Goal: Information Seeking & Learning: Learn about a topic

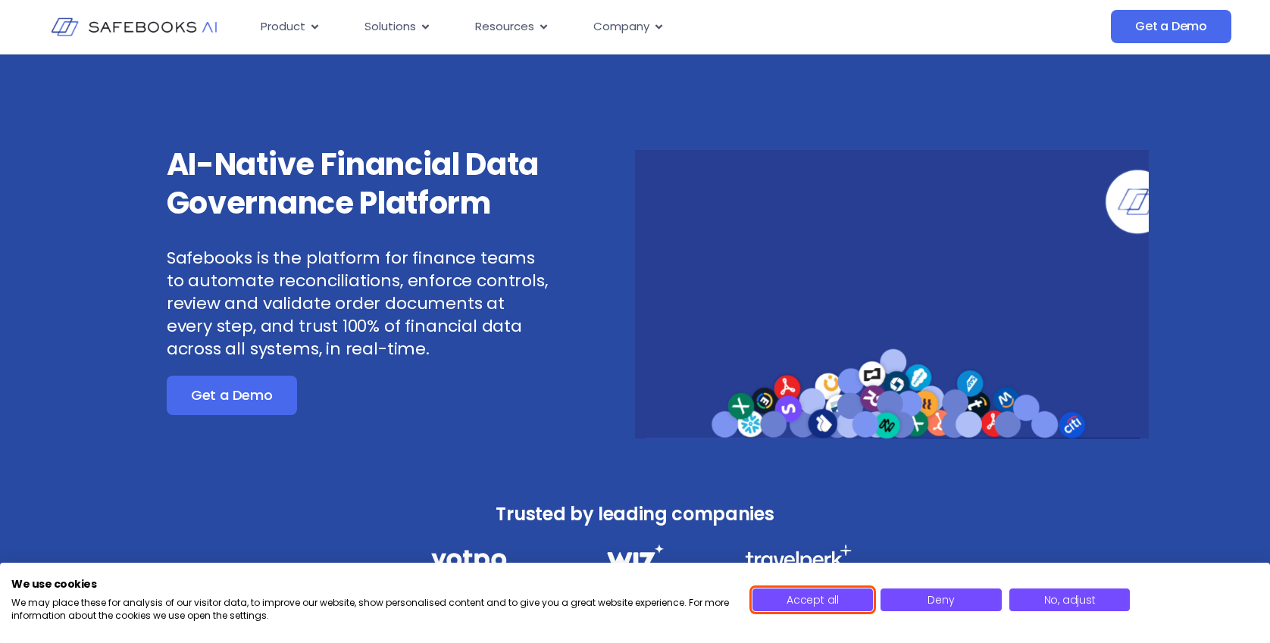
click at [814, 605] on span "Accept all" at bounding box center [812, 599] width 52 height 15
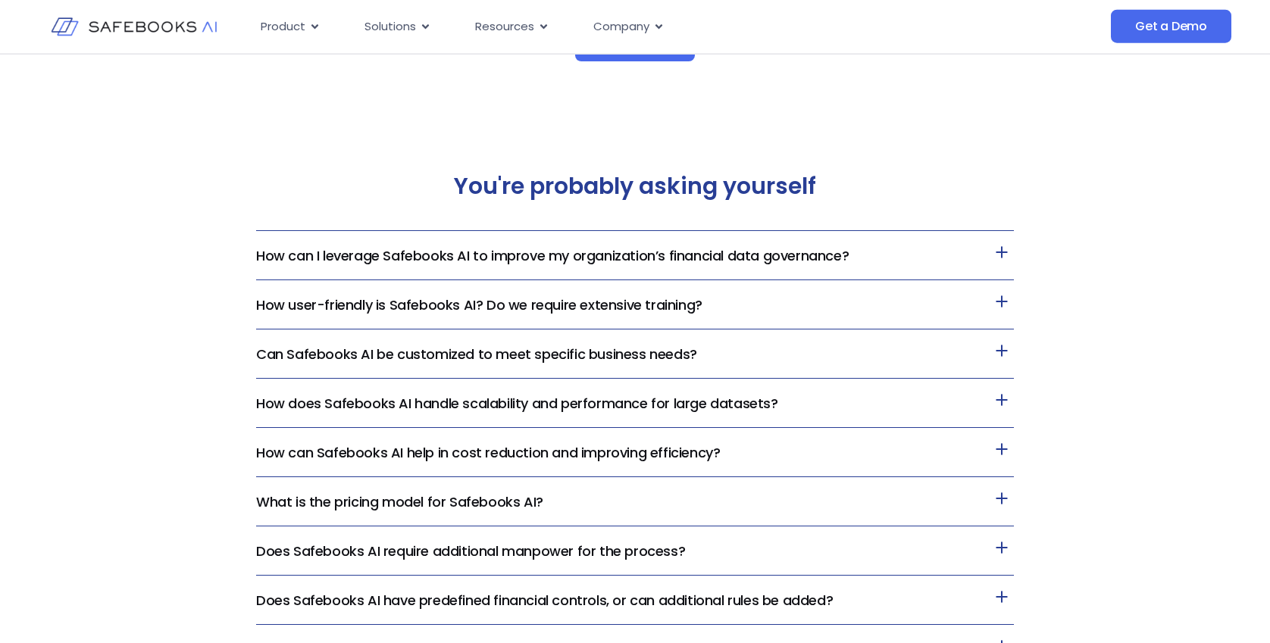
scroll to position [3091, 0]
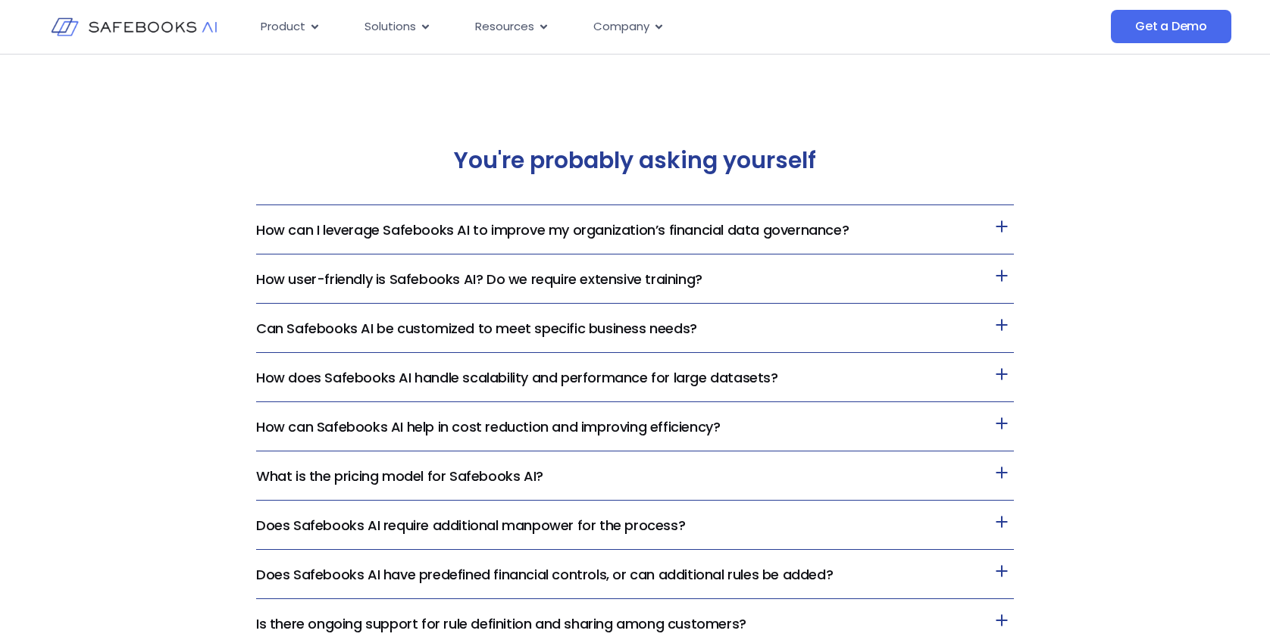
click at [719, 383] on link "How does Safebooks AI handle scalability and performance for large datasets?" at bounding box center [517, 377] width 522 height 19
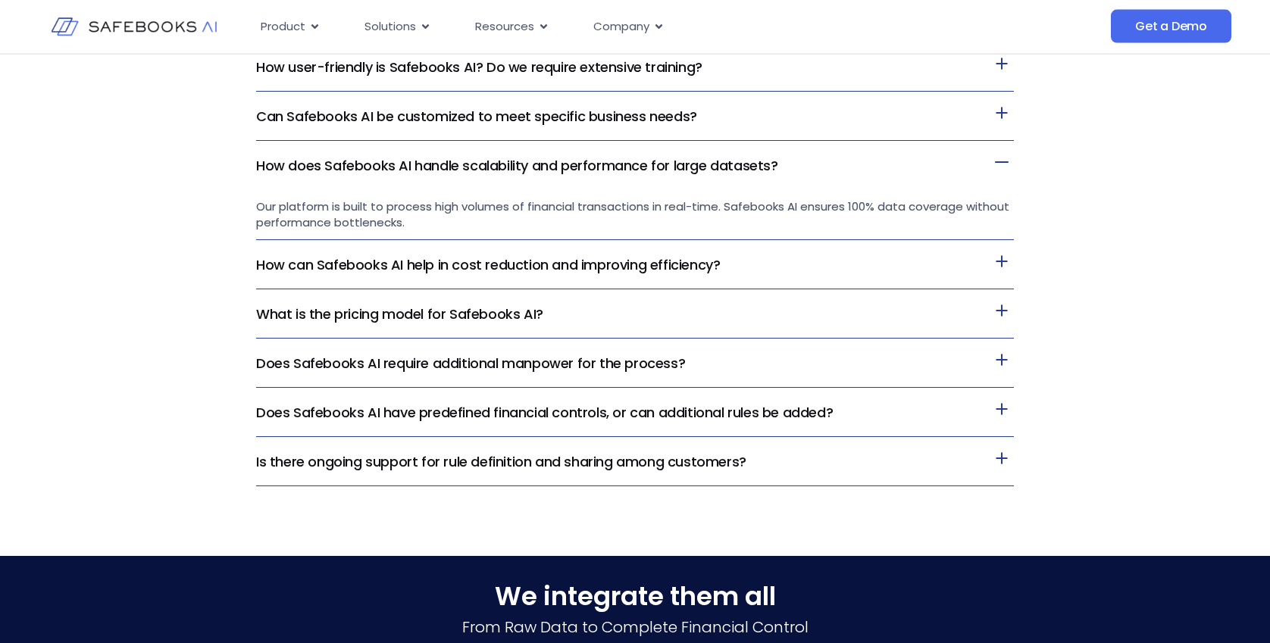
scroll to position [3323, 0]
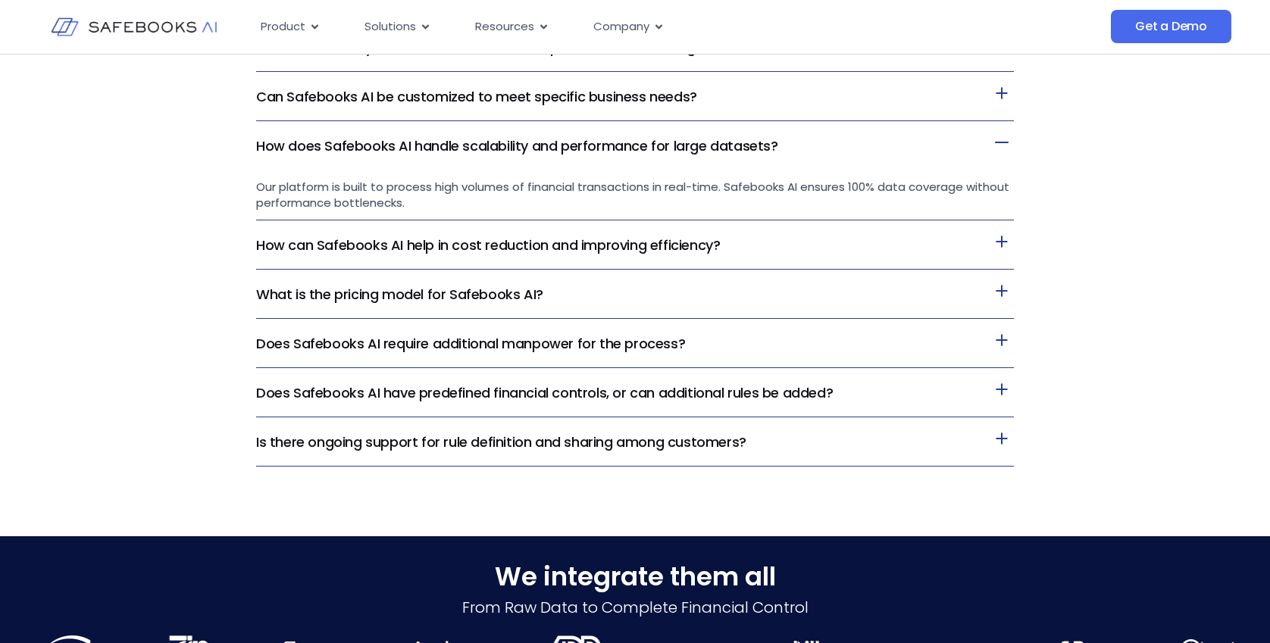
click at [560, 295] on h3 "What is the pricing model for Safebooks AI?" at bounding box center [635, 294] width 758 height 49
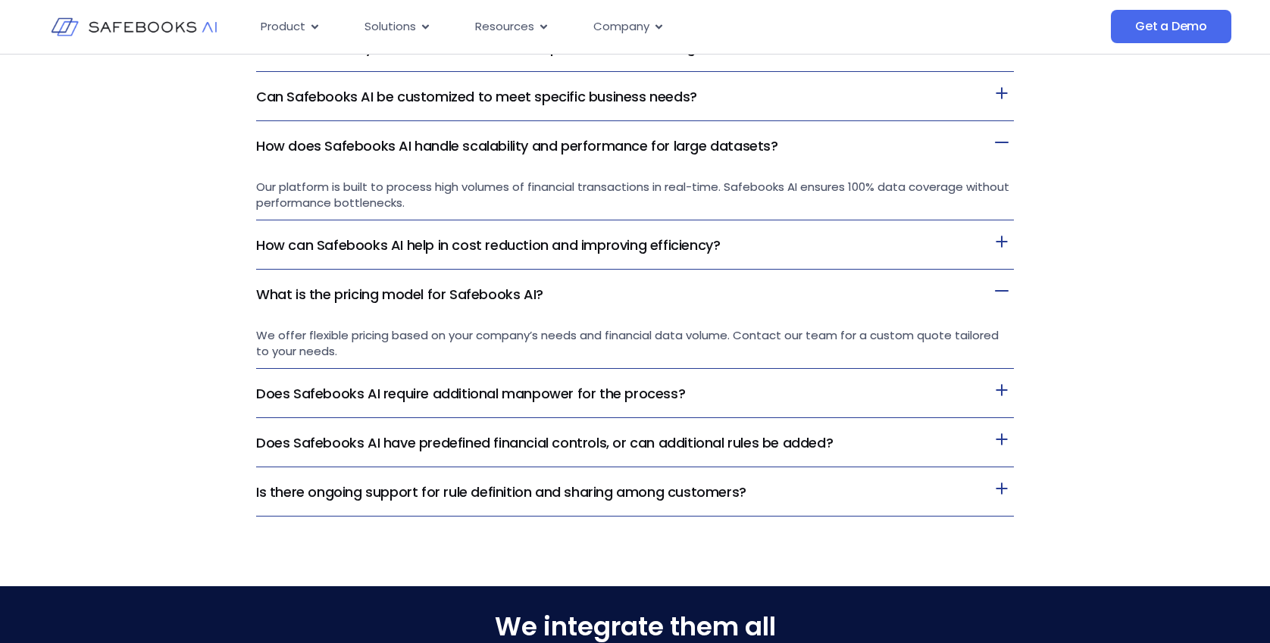
click at [784, 441] on link "Does Safebooks AI have predefined financial controls, or can additional rules b…" at bounding box center [544, 442] width 577 height 19
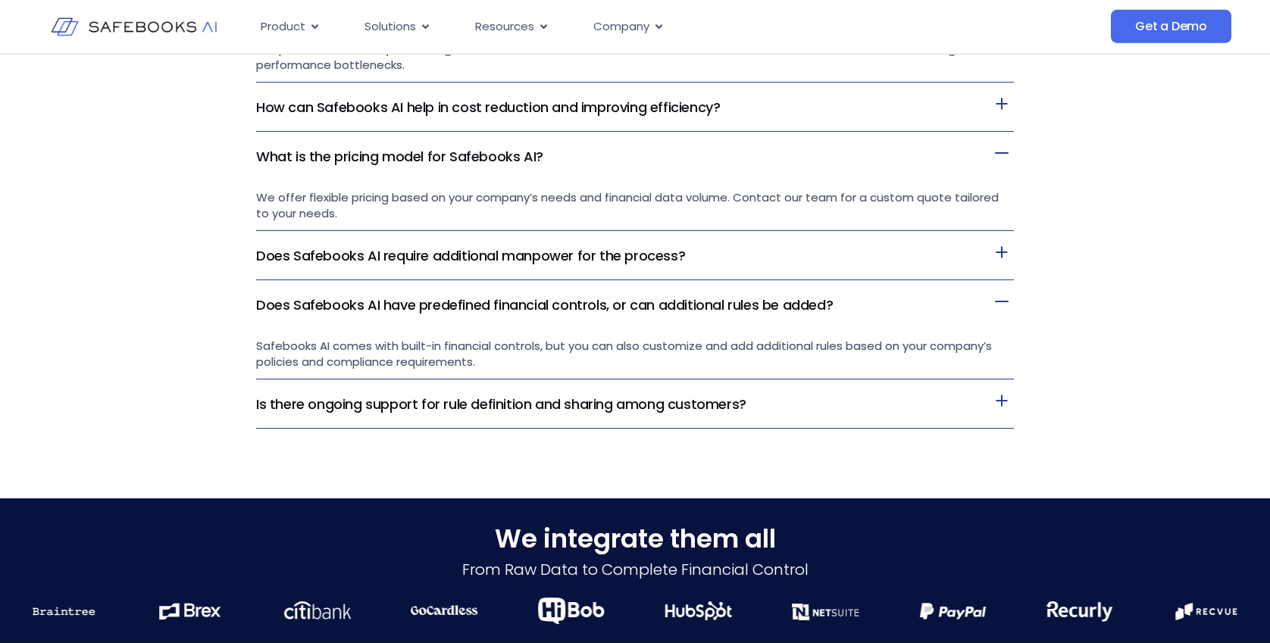
scroll to position [3477, 0]
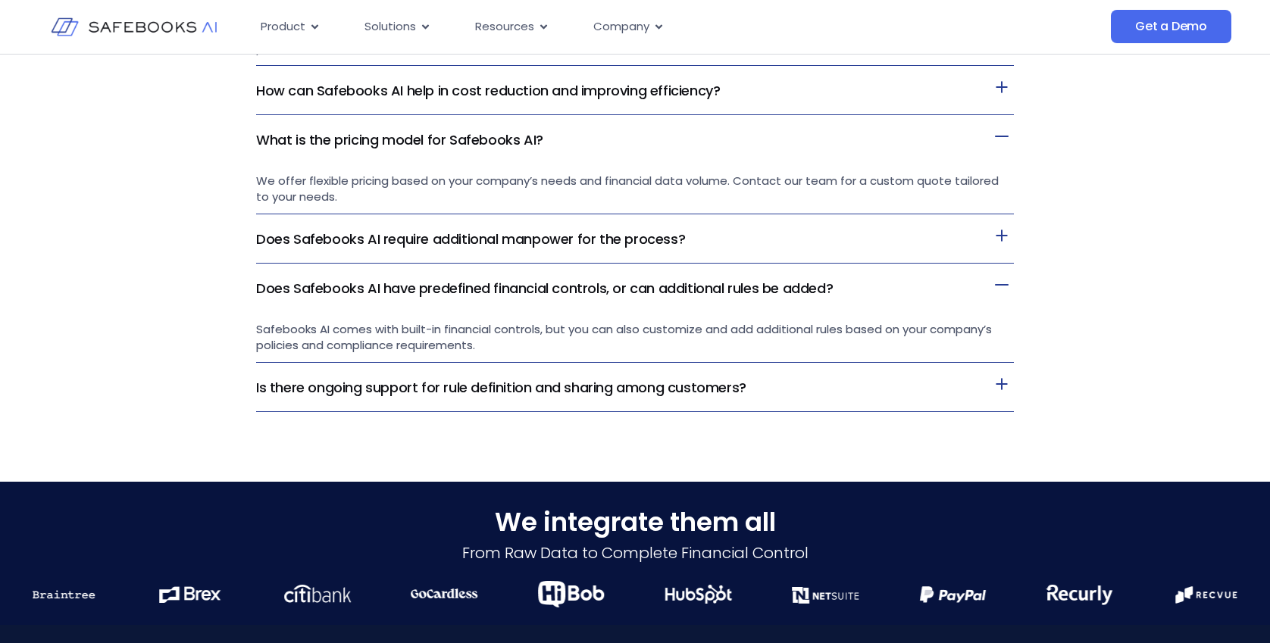
click at [704, 386] on link "Is there ongoing support for rule definition and sharing among customers?" at bounding box center [501, 387] width 490 height 19
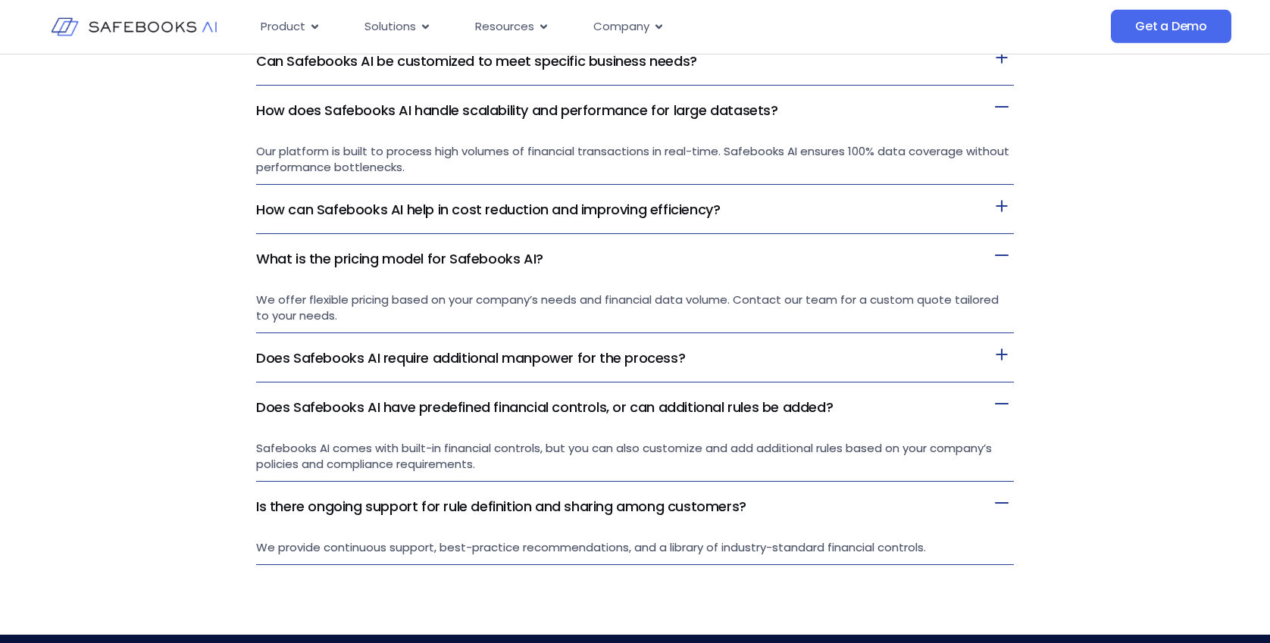
scroll to position [3323, 0]
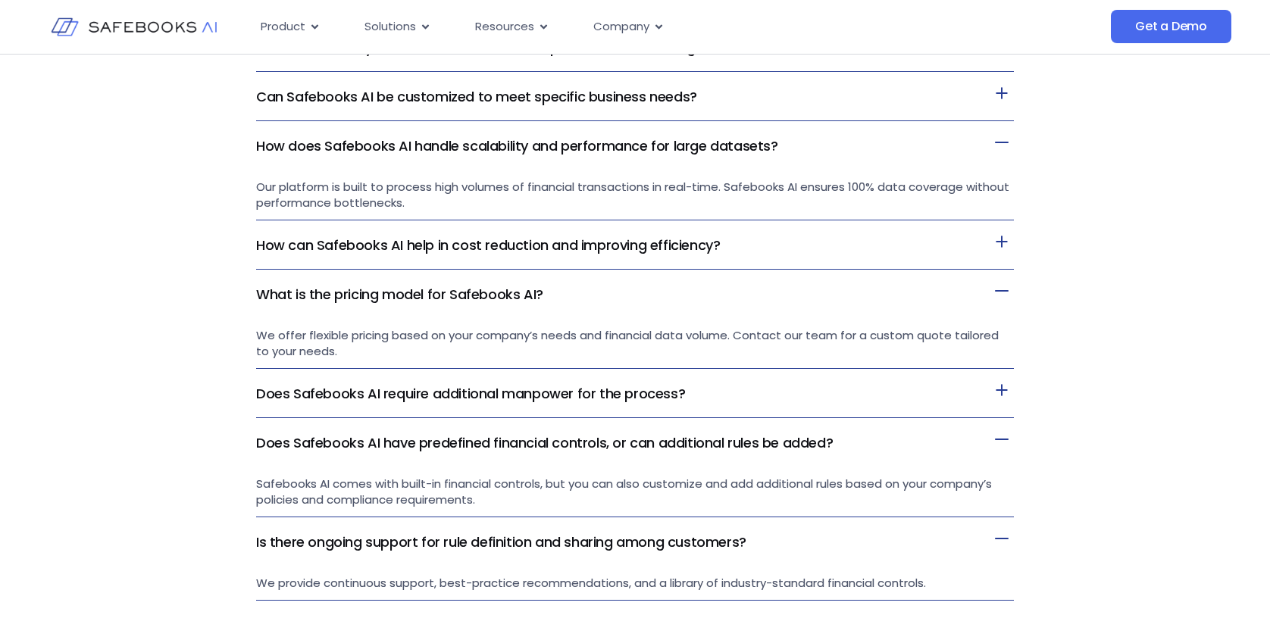
click at [677, 246] on link "How can Safebooks AI help in cost reduction and improving efficiency?" at bounding box center [488, 245] width 464 height 19
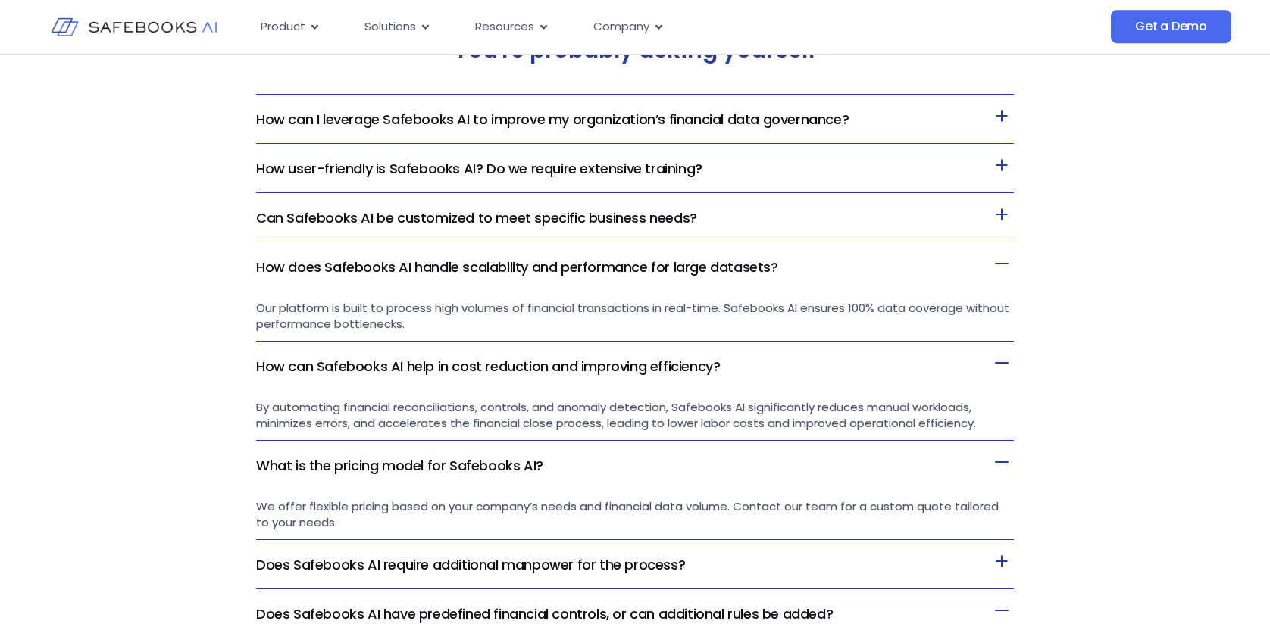
scroll to position [3168, 0]
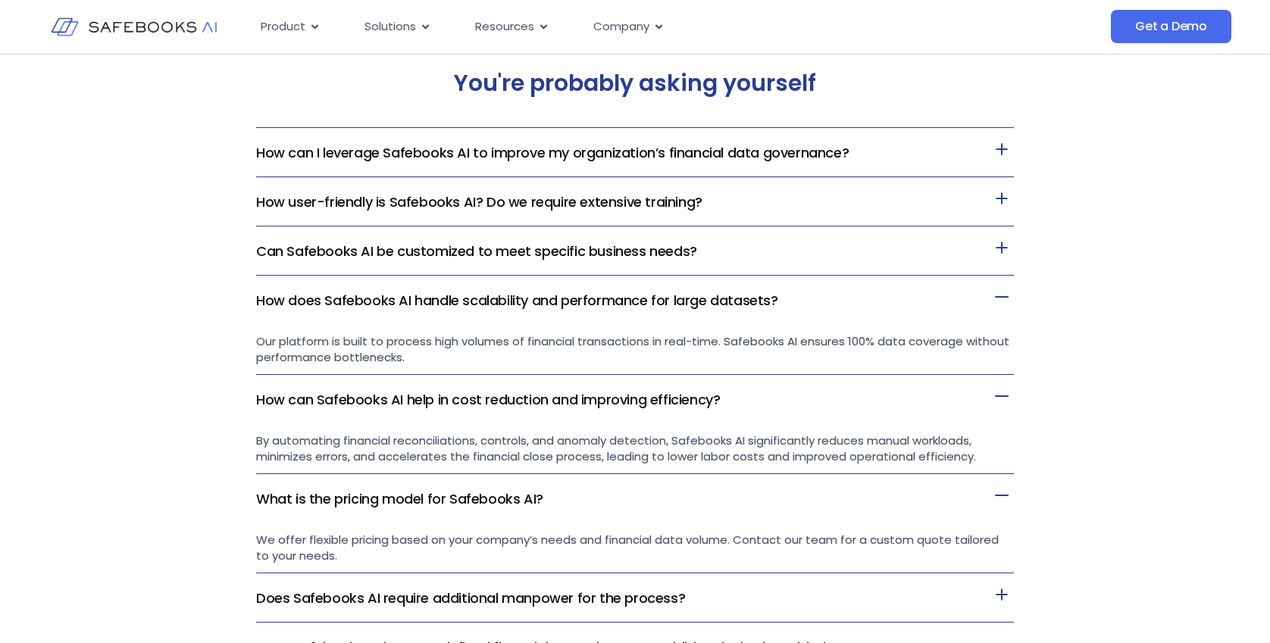
click at [662, 259] on link "Can Safebooks AI be customized to meet specific business needs?" at bounding box center [476, 251] width 441 height 19
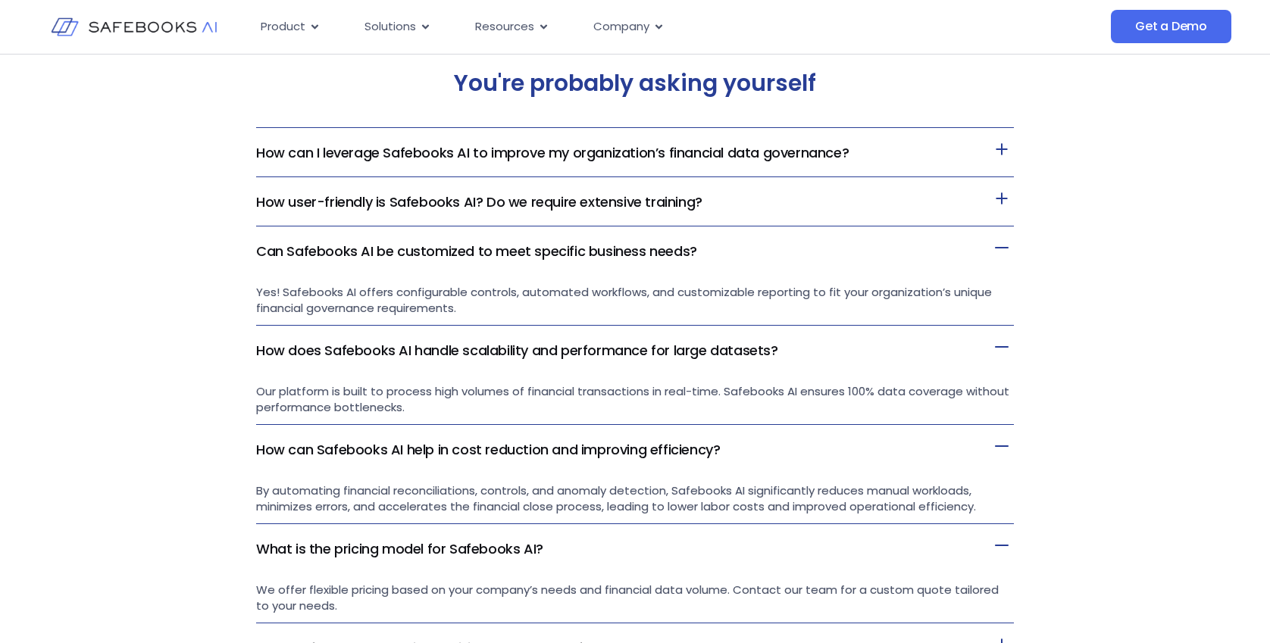
click at [764, 204] on h3 "How user-friendly is Safebooks AI? Do we require extensive training?" at bounding box center [635, 201] width 758 height 49
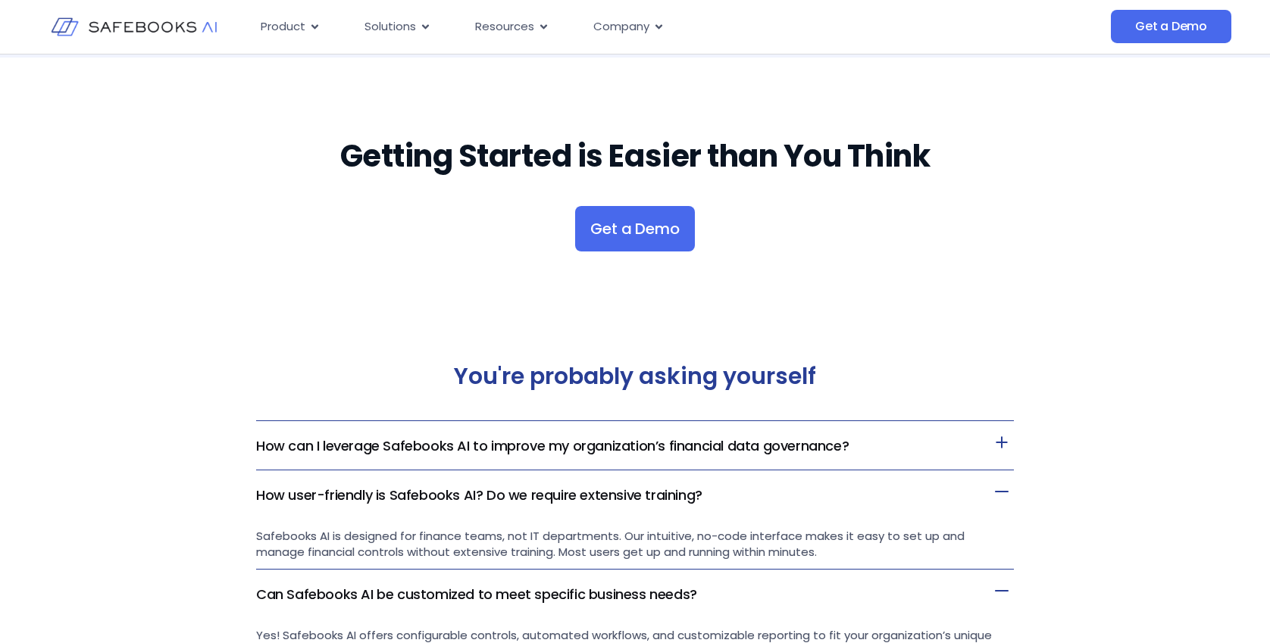
scroll to position [2782, 0]
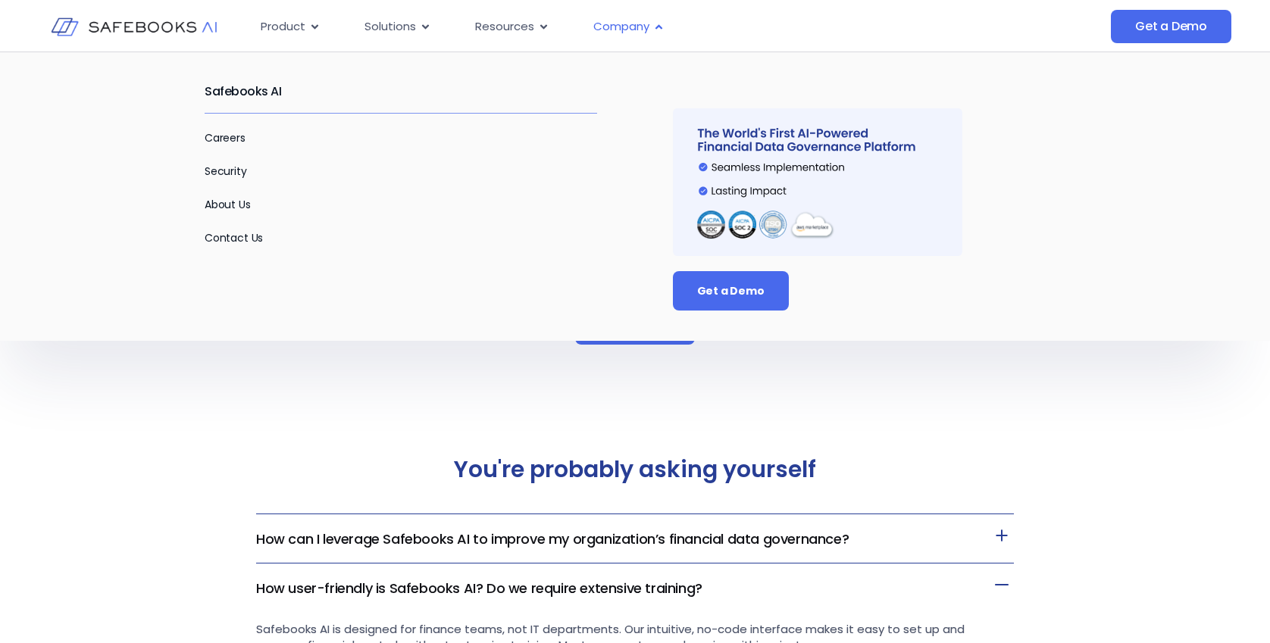
click at [636, 24] on span "Company" at bounding box center [621, 26] width 56 height 17
click at [226, 202] on link "About Us" at bounding box center [228, 204] width 46 height 15
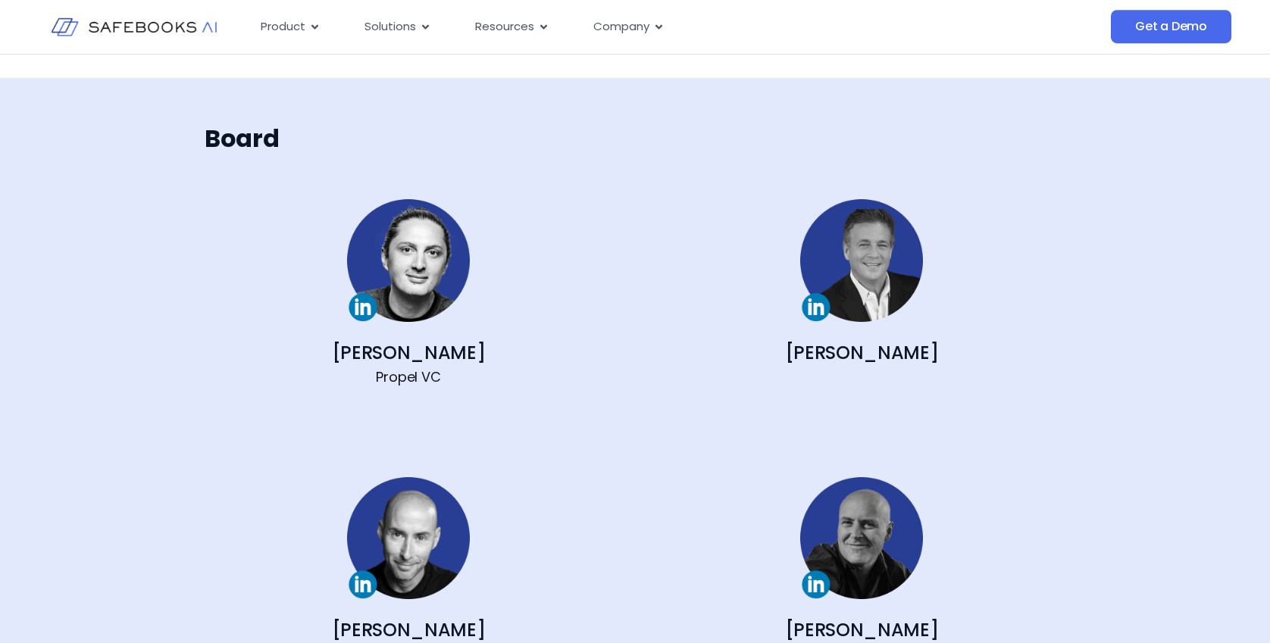
scroll to position [1545, 0]
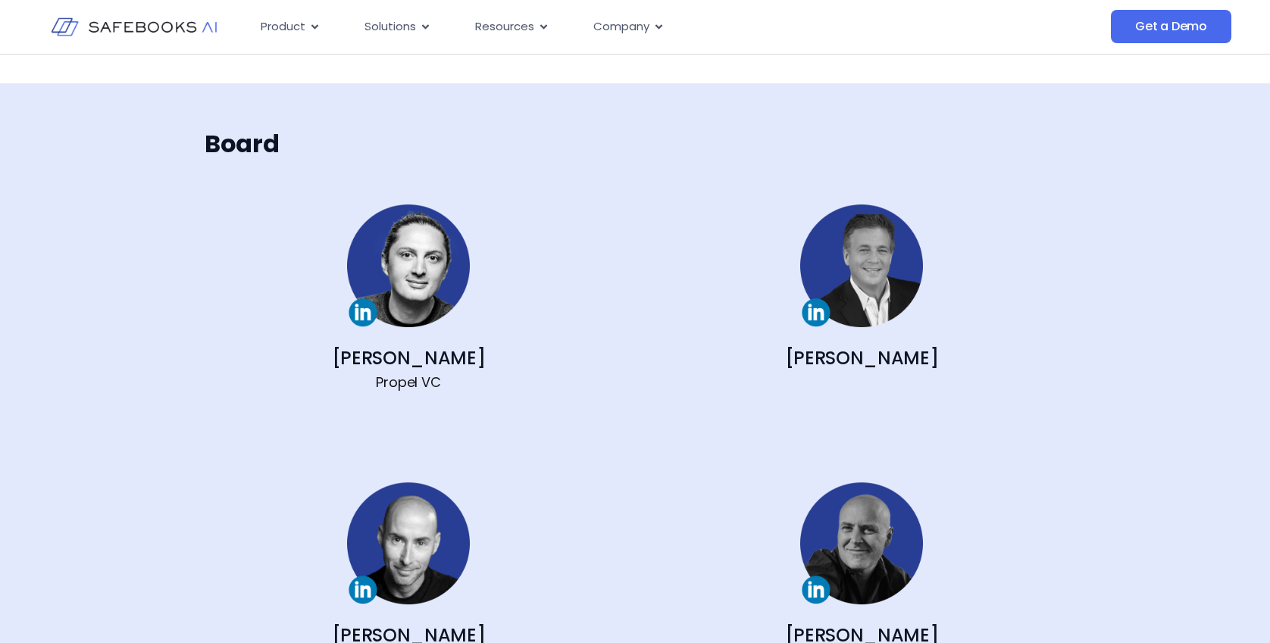
click at [845, 270] on img at bounding box center [861, 266] width 122 height 122
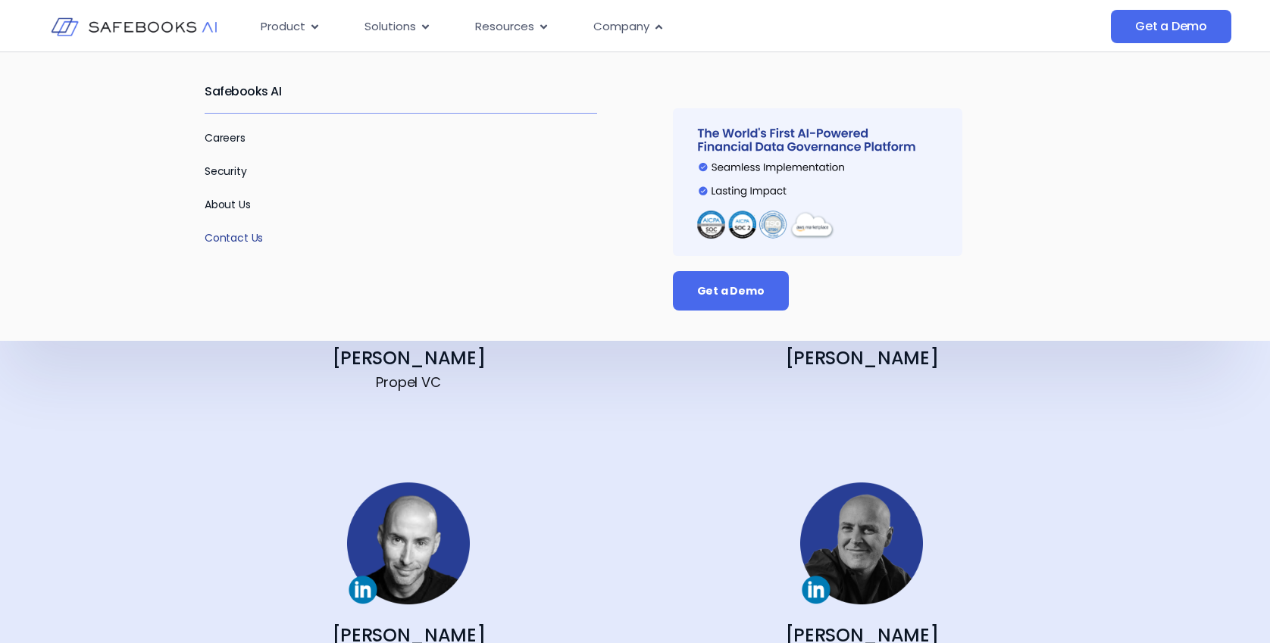
click at [252, 239] on link "Contact Us" at bounding box center [234, 237] width 58 height 15
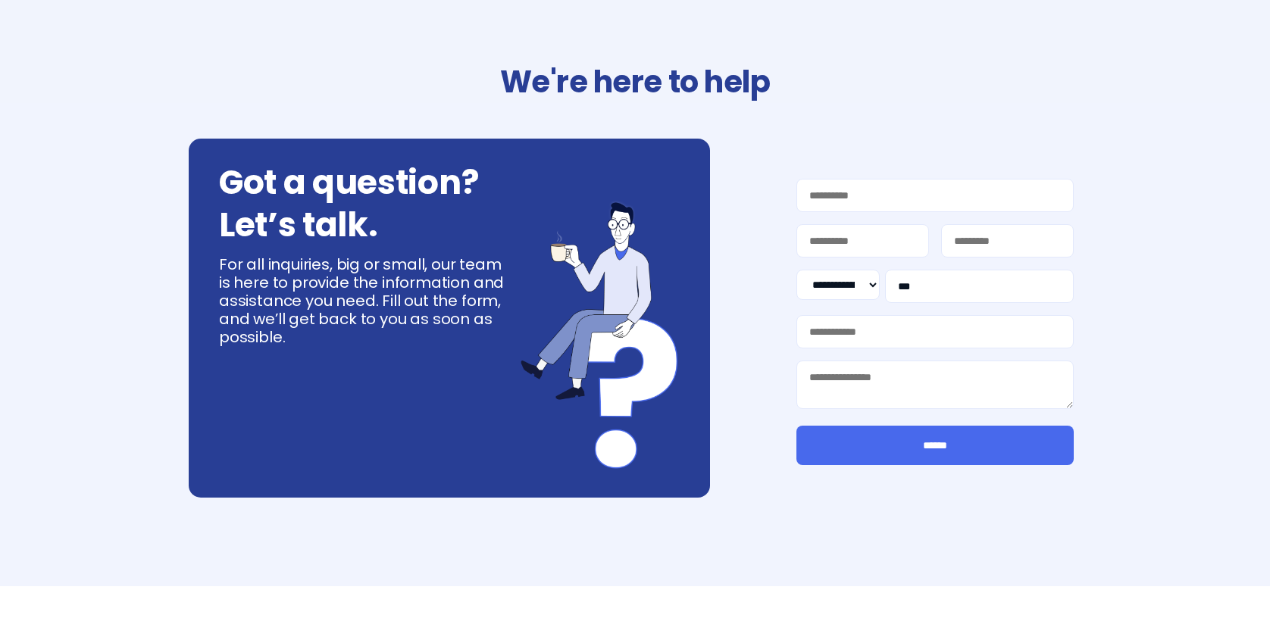
select select "**"
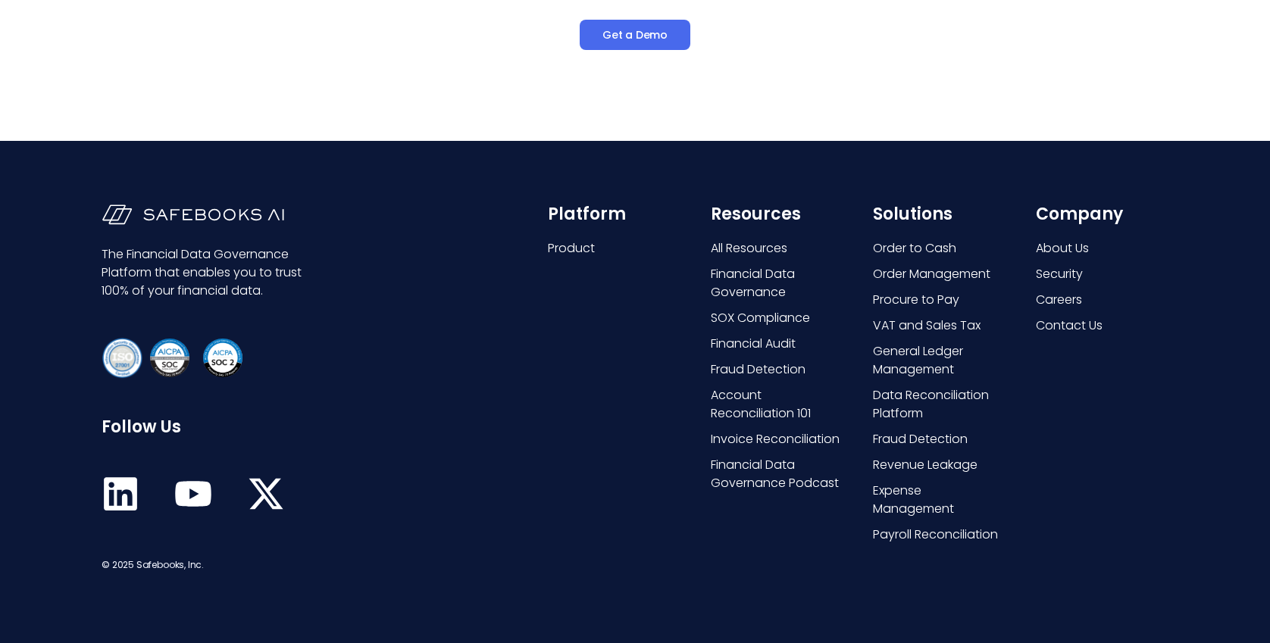
scroll to position [844, 0]
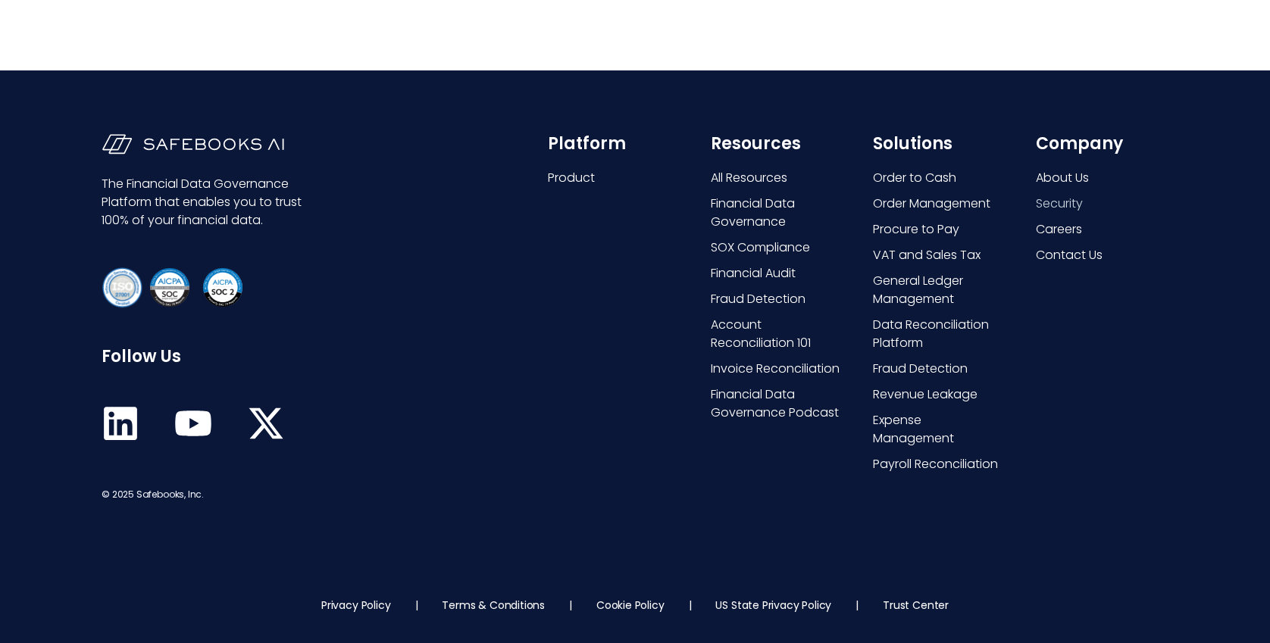
click at [1064, 207] on span "Security" at bounding box center [1059, 204] width 47 height 18
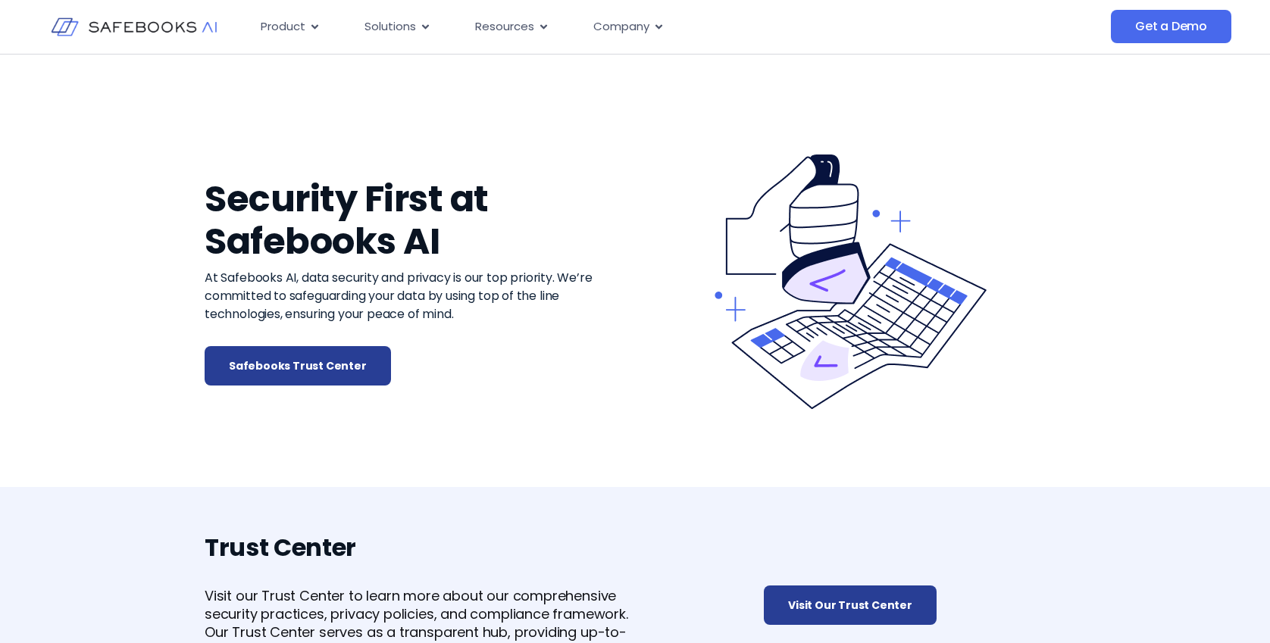
click at [131, 25] on img at bounding box center [134, 27] width 166 height 48
